Goal: Check status: Check status

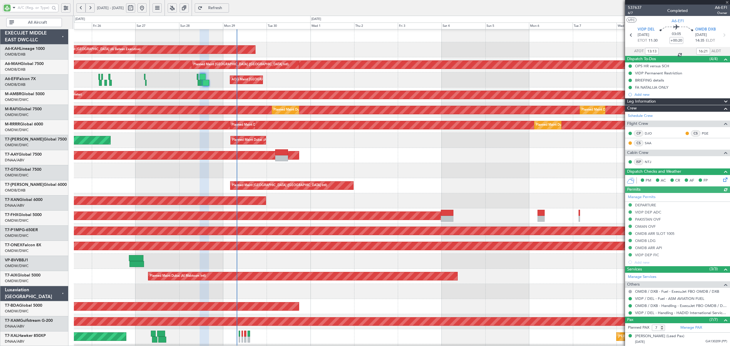
scroll to position [2, 0]
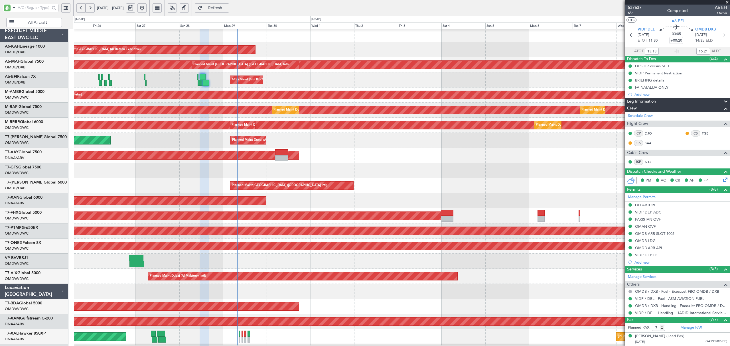
type input "[PERSON_NAME] (ANI)"
type input "7354"
type input "[PERSON_NAME] (ANI)"
type input "7354"
type input "[PERSON_NAME] (ANI)"
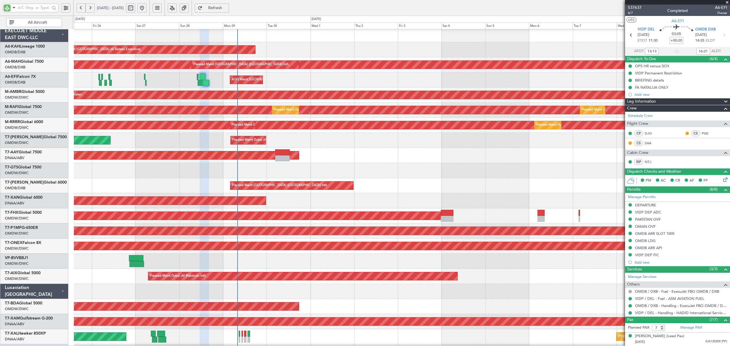
type input "7354"
type input "[PERSON_NAME] (ANI)"
type input "7354"
